Goal: Use online tool/utility: Use online tool/utility

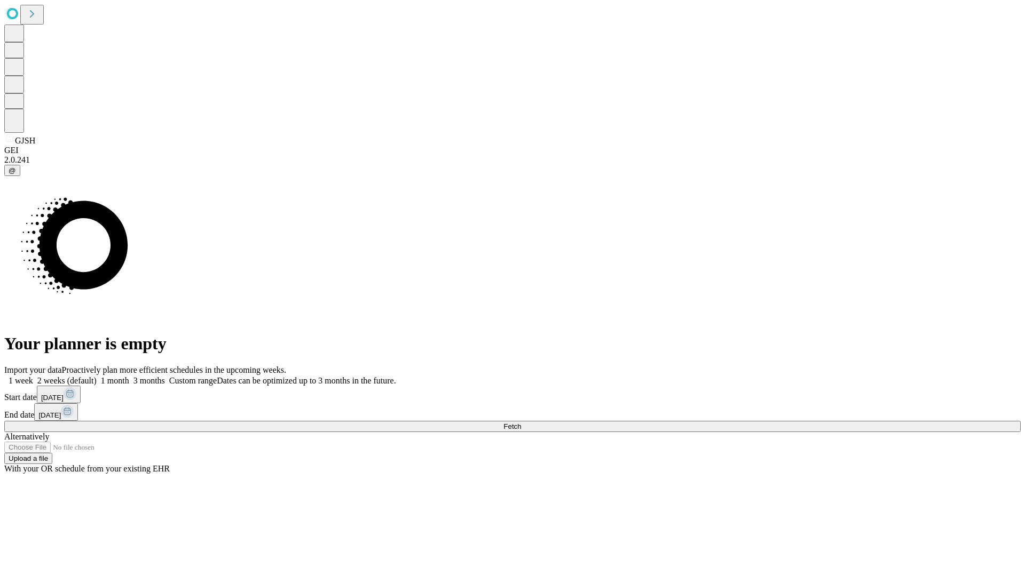
click at [521, 423] on span "Fetch" at bounding box center [512, 427] width 18 height 8
